Goal: Task Accomplishment & Management: Use online tool/utility

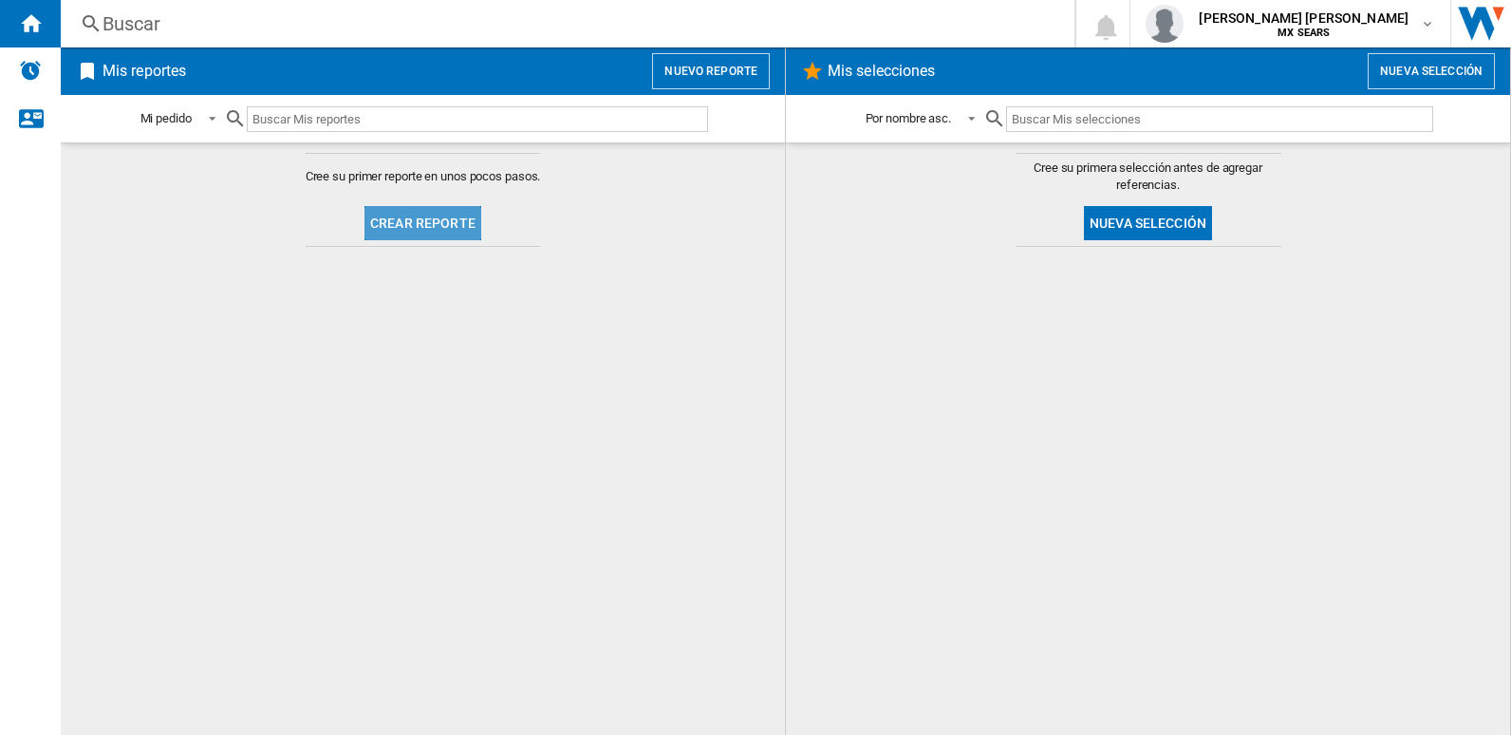
click at [439, 220] on button "Crear reporte" at bounding box center [423, 223] width 117 height 34
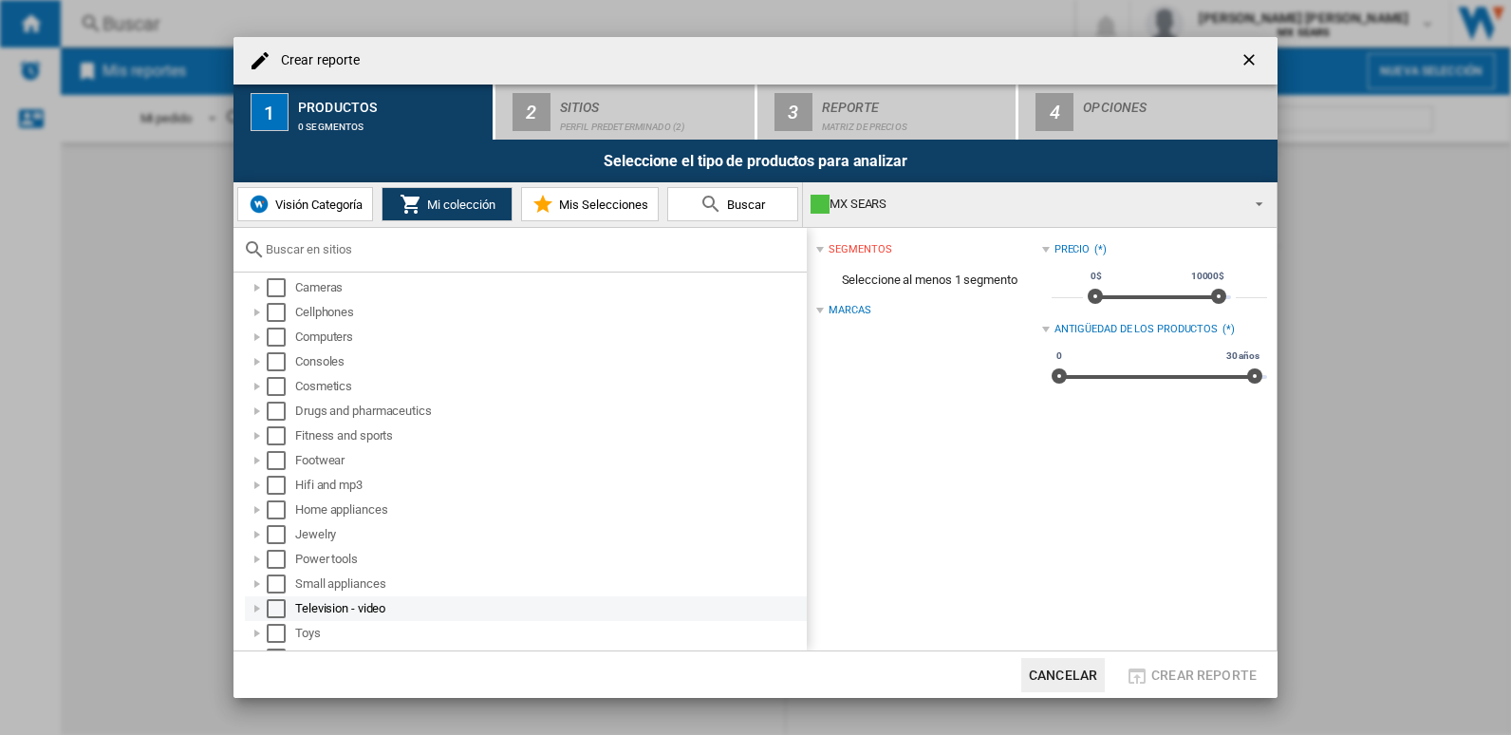
scroll to position [5, 0]
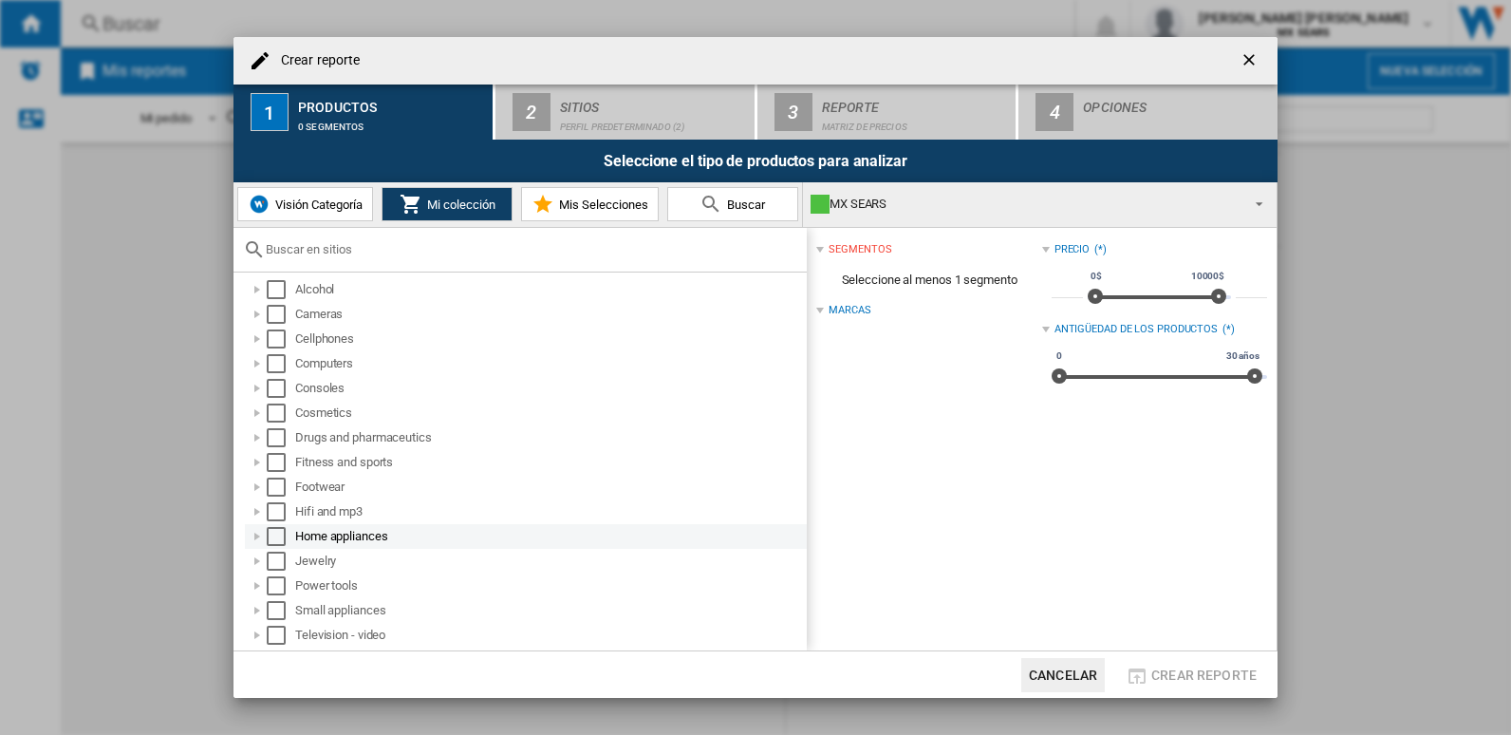
click at [256, 539] on div at bounding box center [257, 536] width 19 height 19
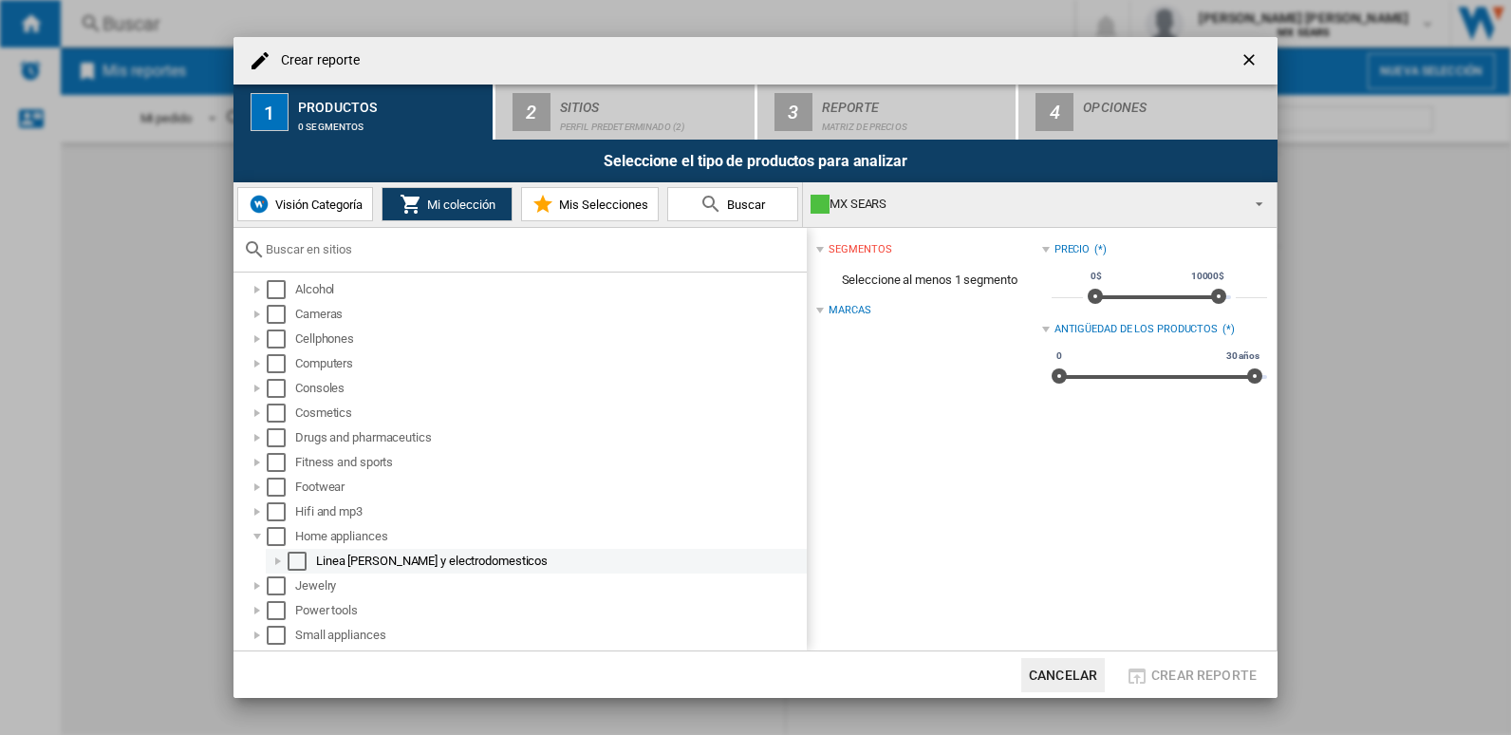
click at [276, 563] on div at bounding box center [278, 561] width 19 height 19
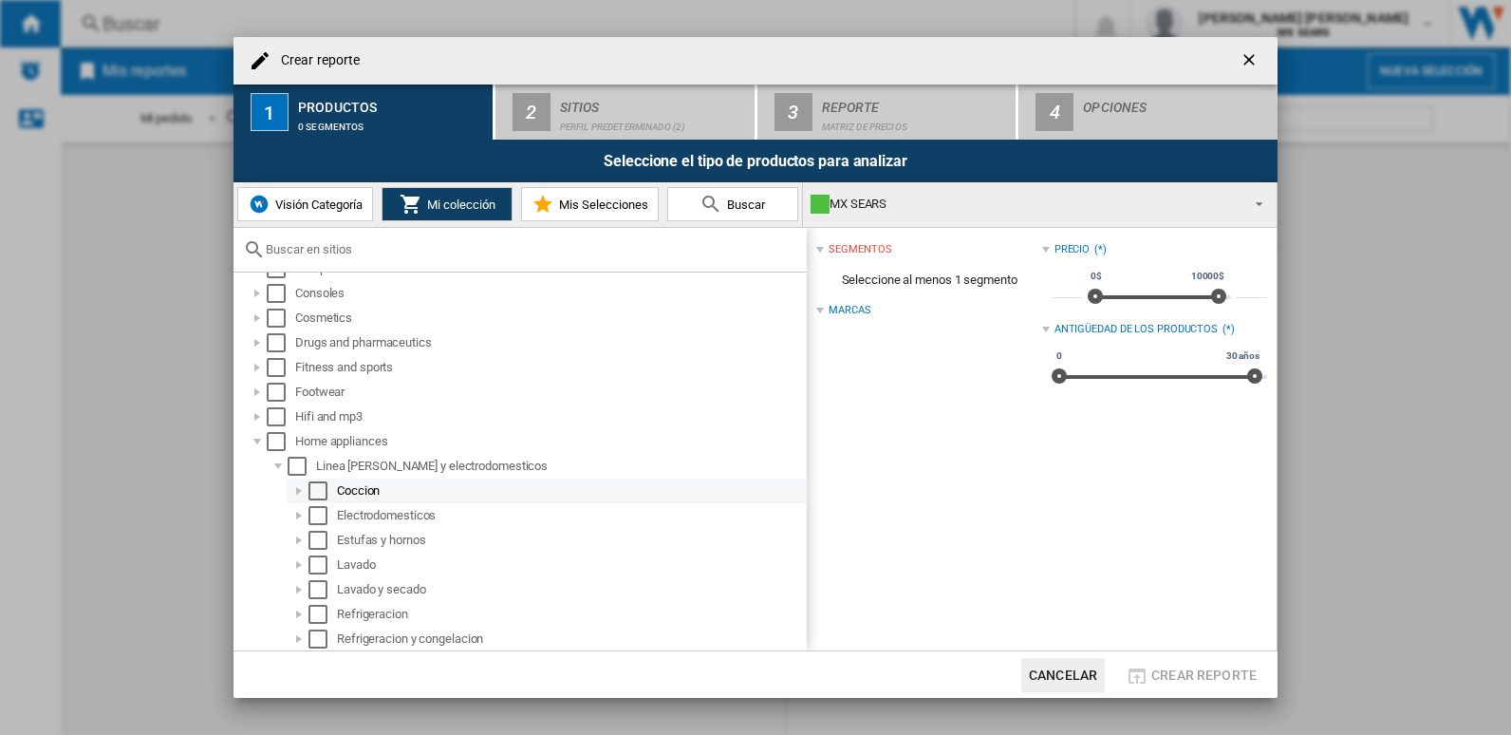
scroll to position [195, 0]
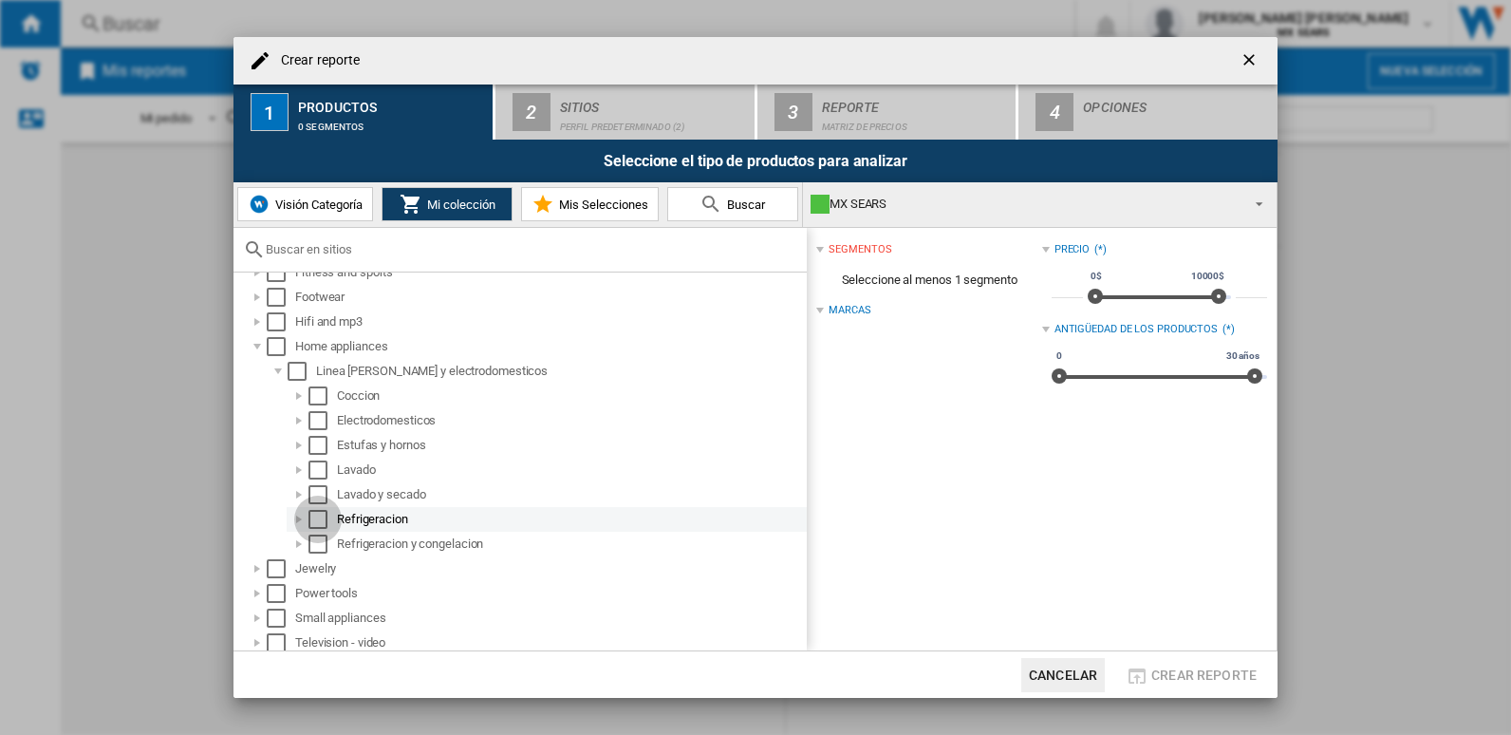
click at [317, 516] on div "Select" at bounding box center [317, 519] width 19 height 19
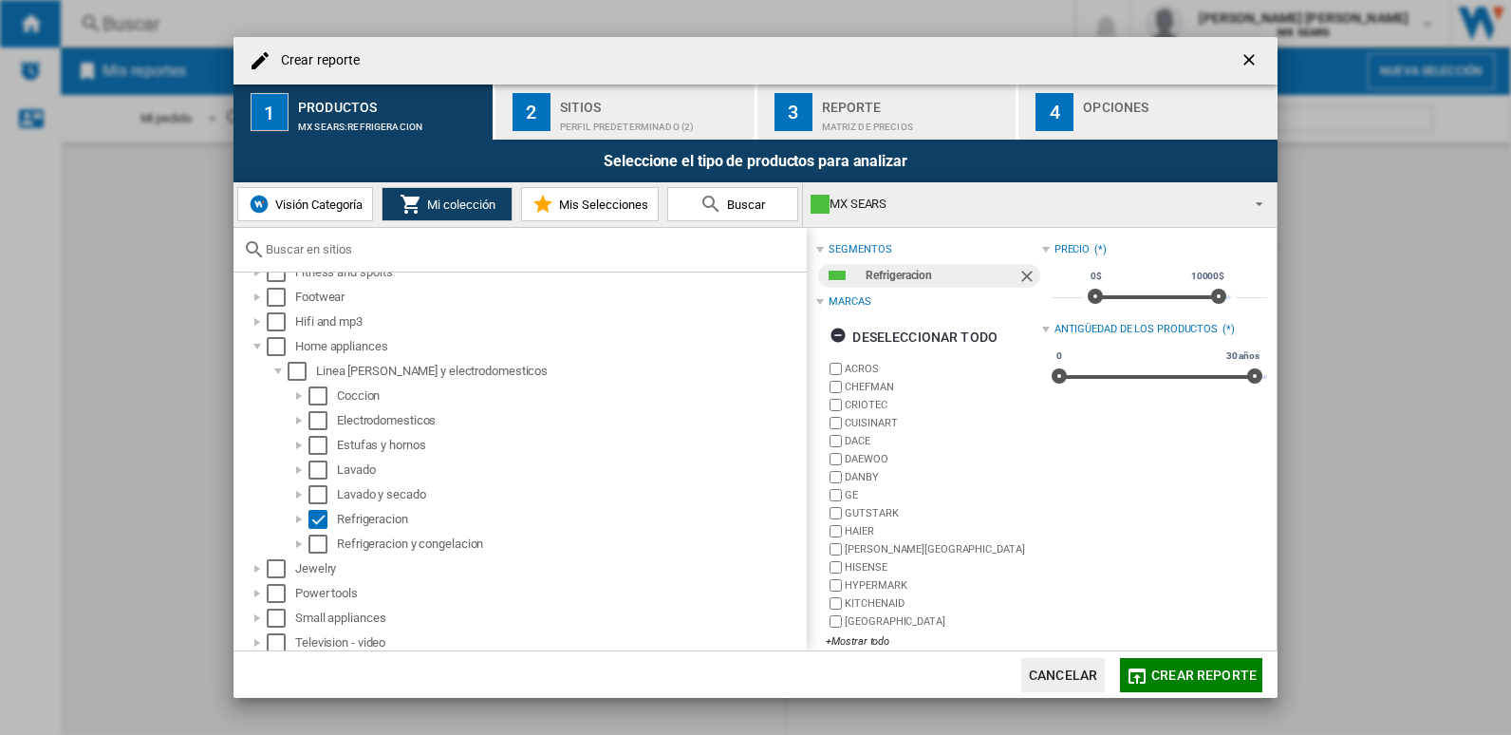
click at [1219, 679] on span "Crear reporte" at bounding box center [1203, 674] width 105 height 15
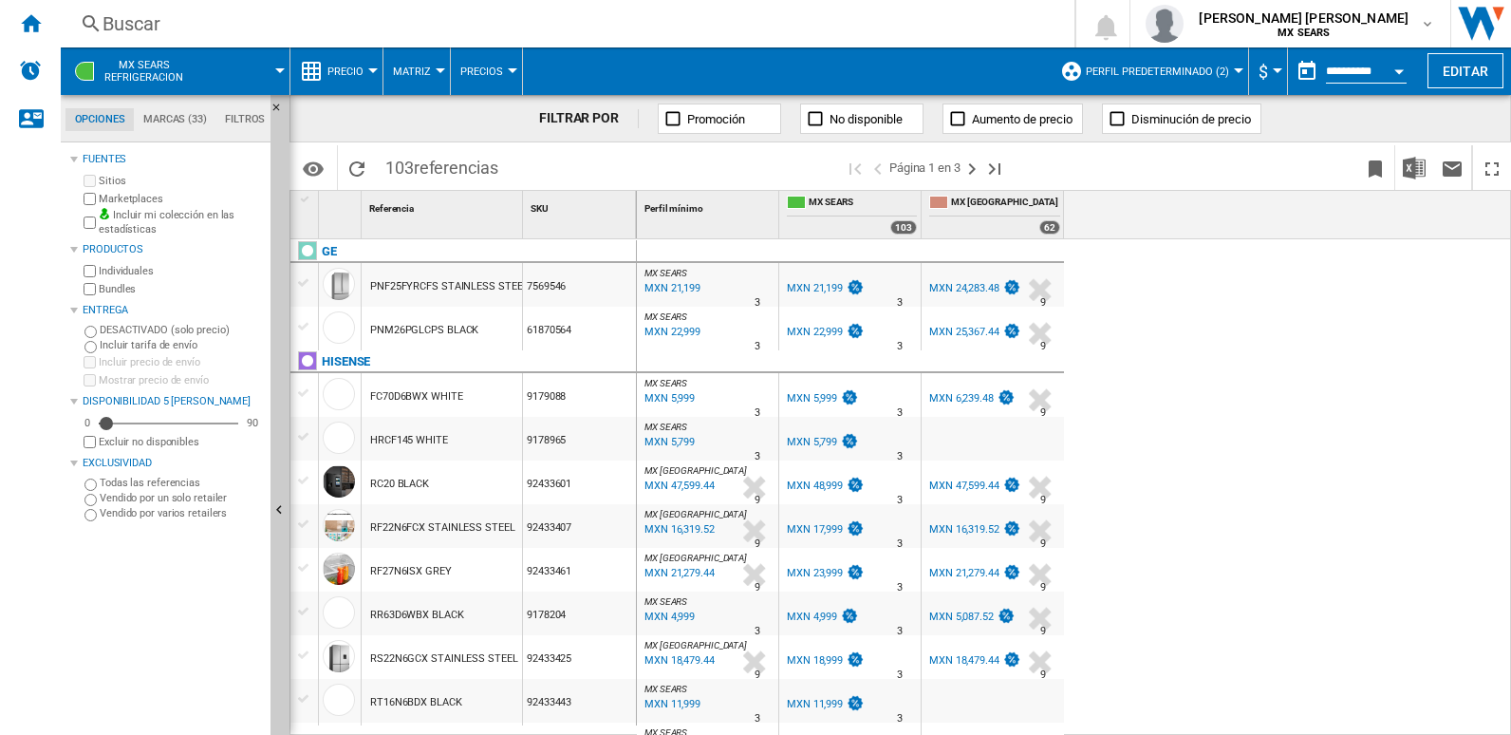
click at [1269, 65] on button "$" at bounding box center [1268, 70] width 19 height 47
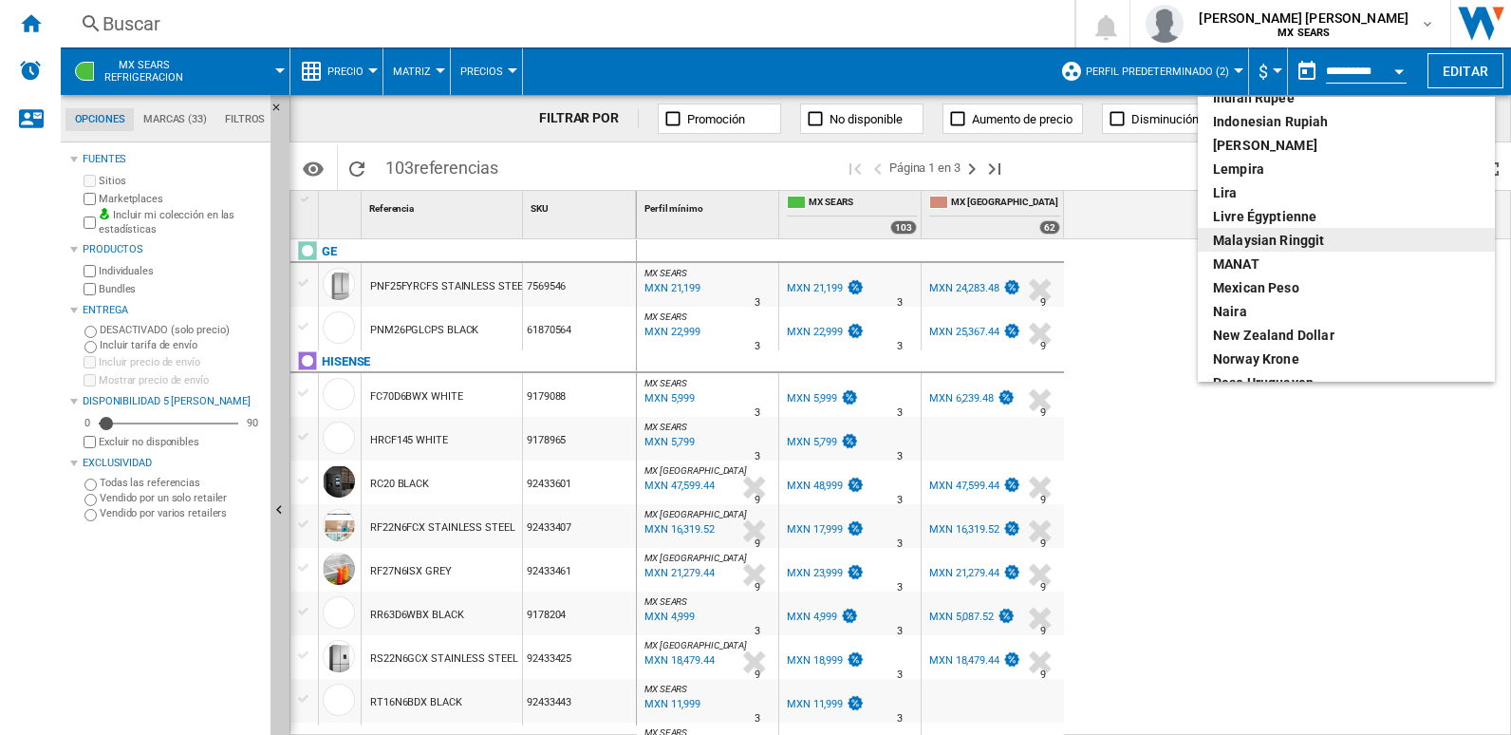
scroll to position [475, 0]
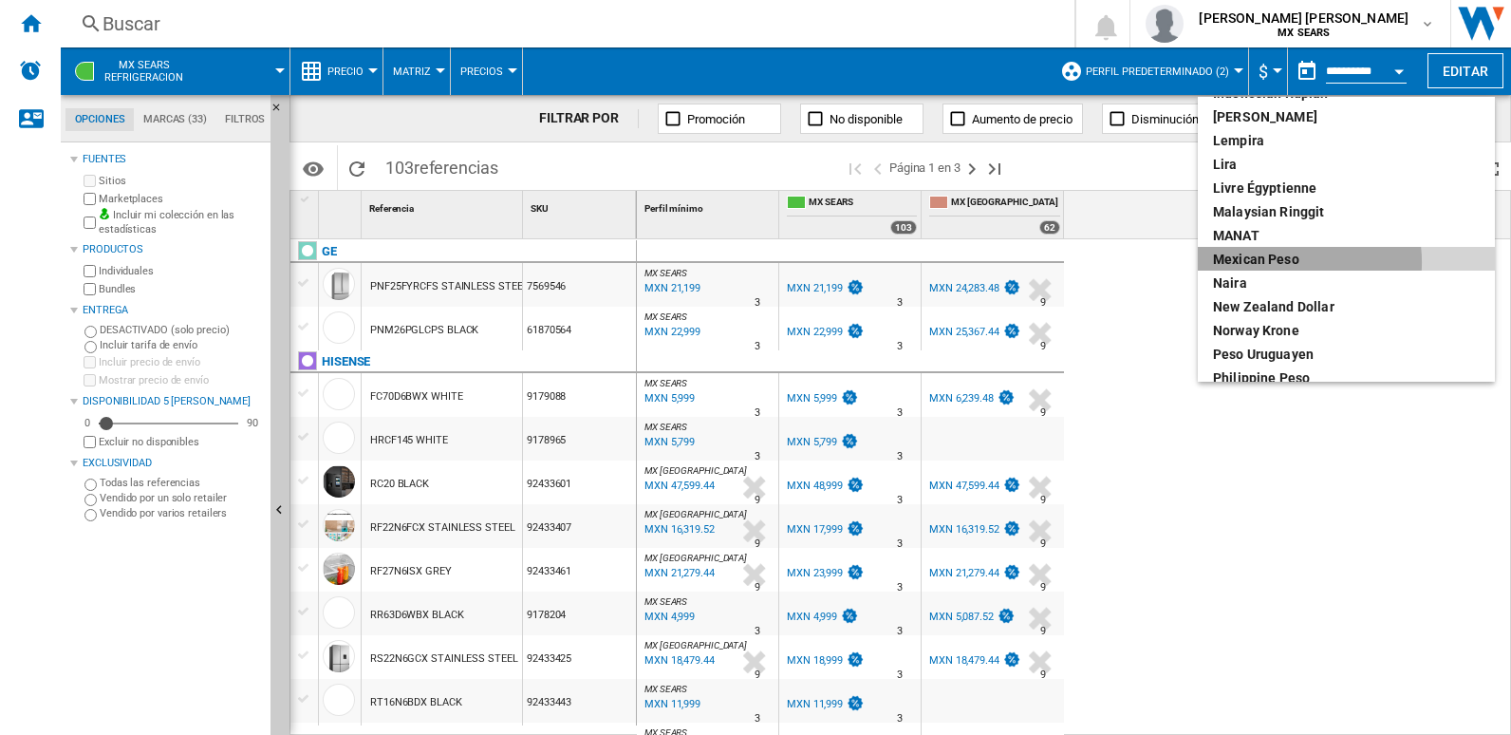
click at [1285, 262] on div "Mexican peso" at bounding box center [1346, 259] width 267 height 19
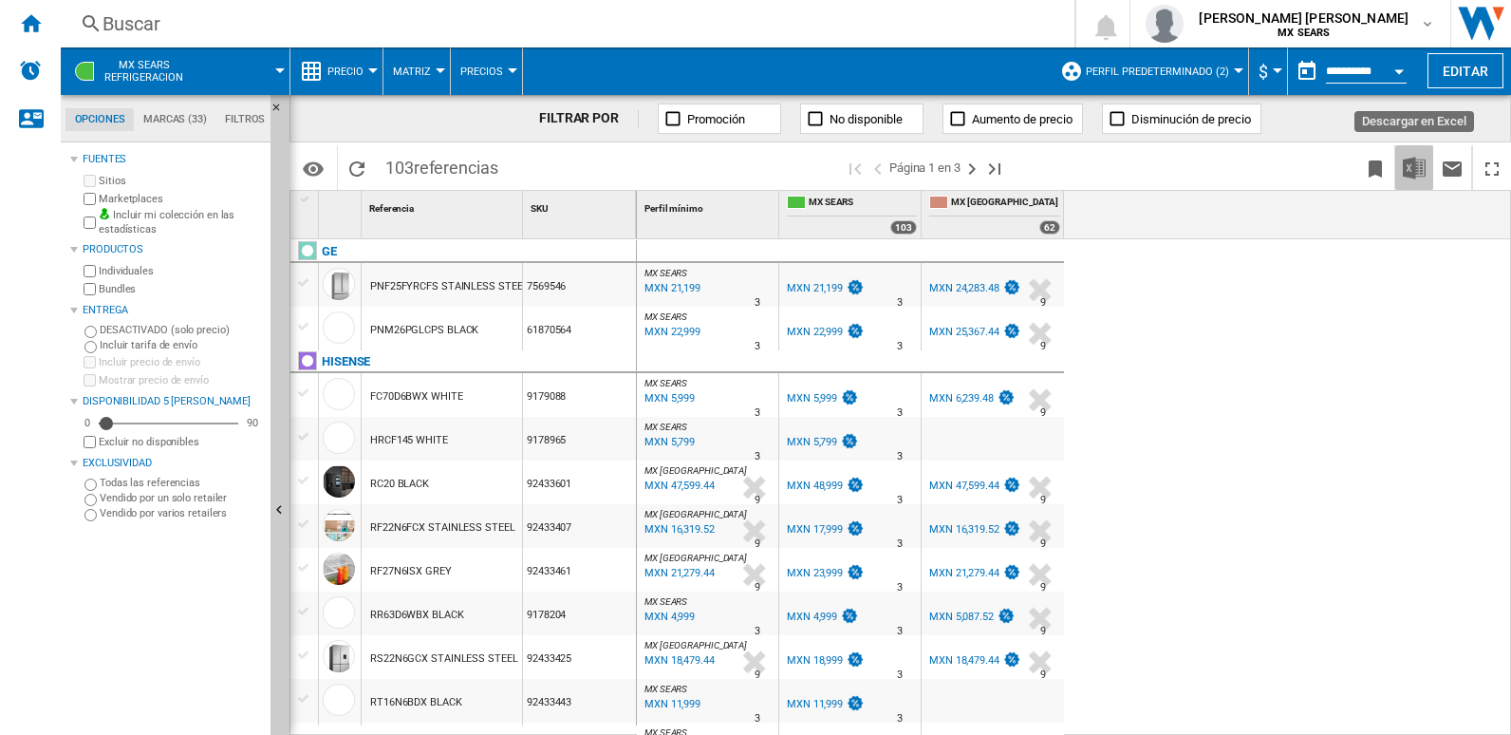
click at [1412, 167] on img "Descargar en Excel" at bounding box center [1414, 168] width 23 height 23
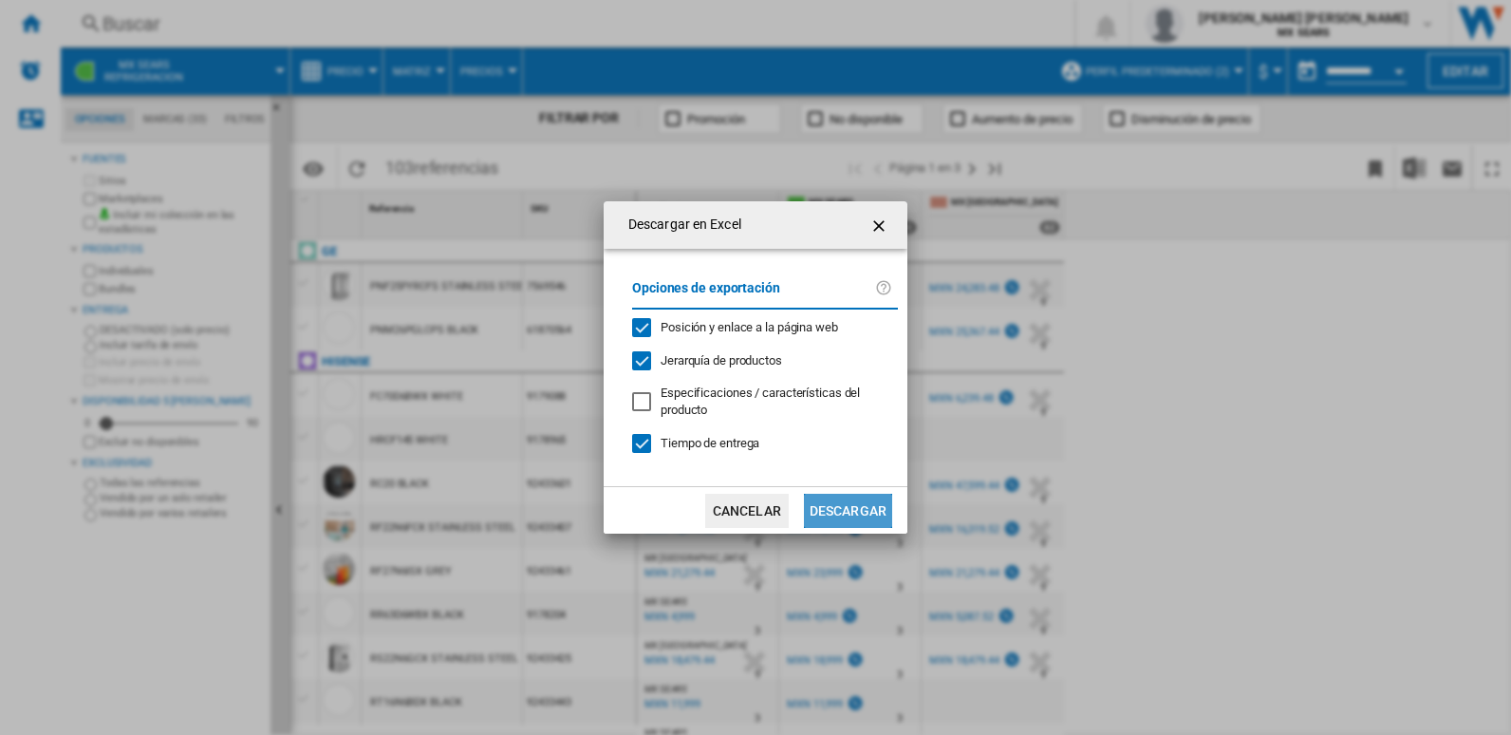
click at [871, 514] on button "Descargar" at bounding box center [848, 511] width 88 height 34
